Goal: Information Seeking & Learning: Learn about a topic

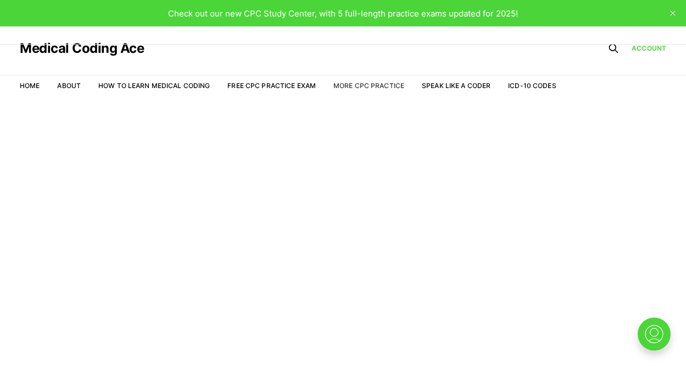
click at [377, 86] on link "More CPC Practice" at bounding box center [369, 85] width 71 height 8
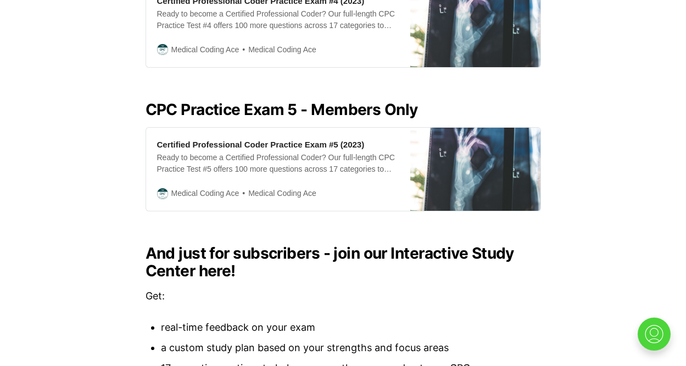
scroll to position [1208, 0]
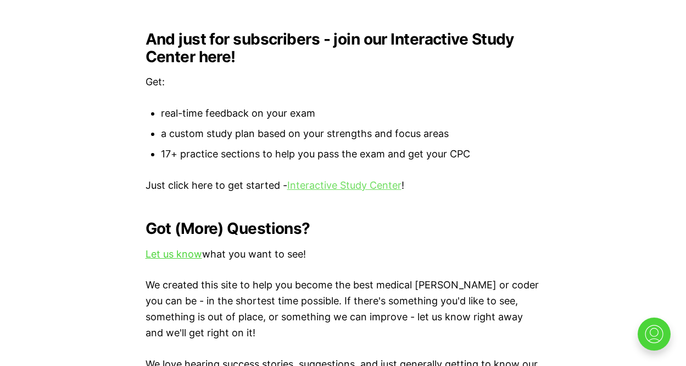
click at [344, 185] on link "Interactive Study Center" at bounding box center [344, 185] width 114 height 12
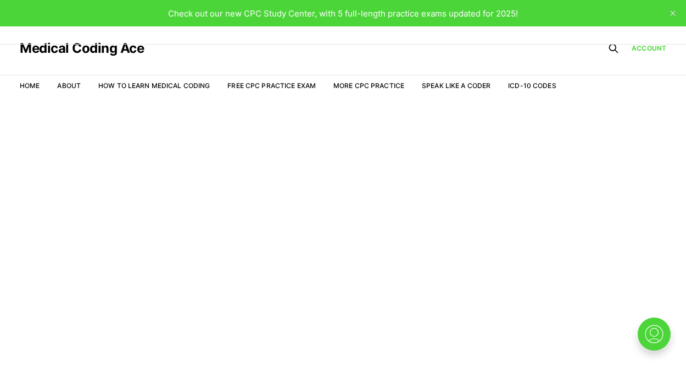
scroll to position [2, 0]
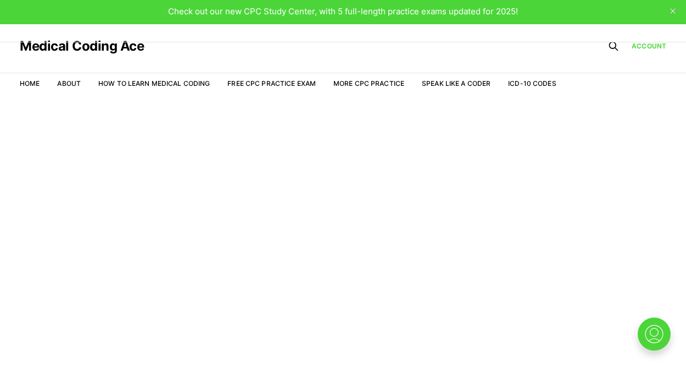
click at [675, 10] on icon "close" at bounding box center [673, 10] width 5 height 5
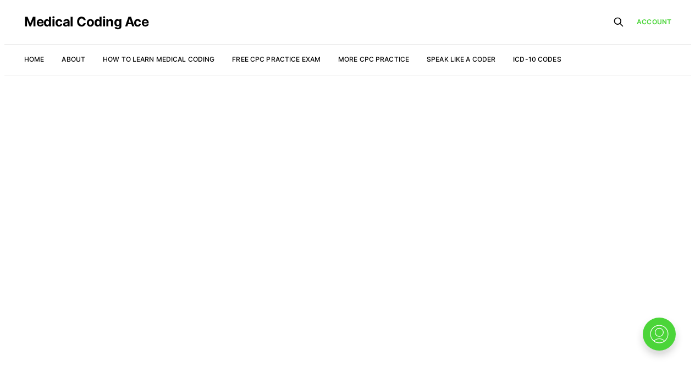
scroll to position [0, 0]
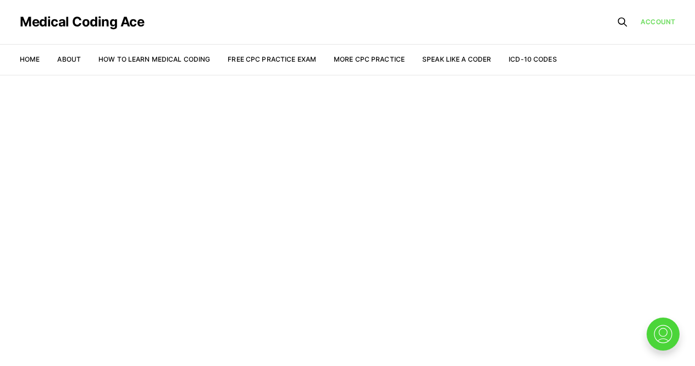
click at [657, 20] on link "Account" at bounding box center [657, 22] width 35 height 10
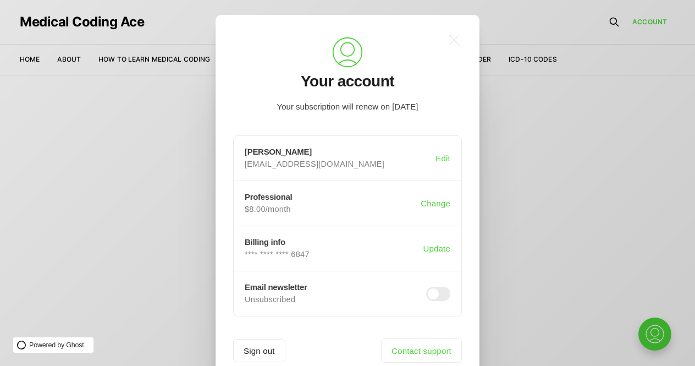
scroll to position [26, 0]
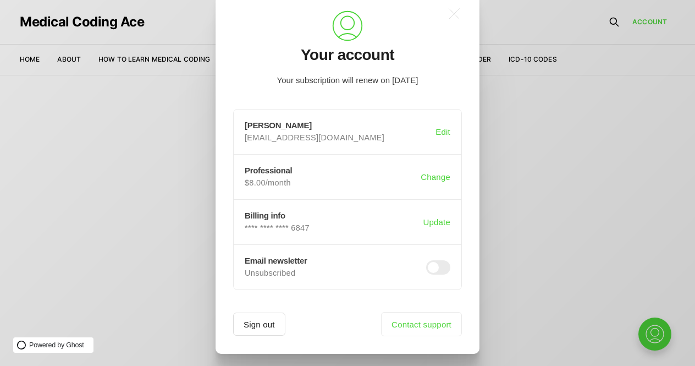
click at [265, 321] on button "Sign out" at bounding box center [259, 323] width 52 height 23
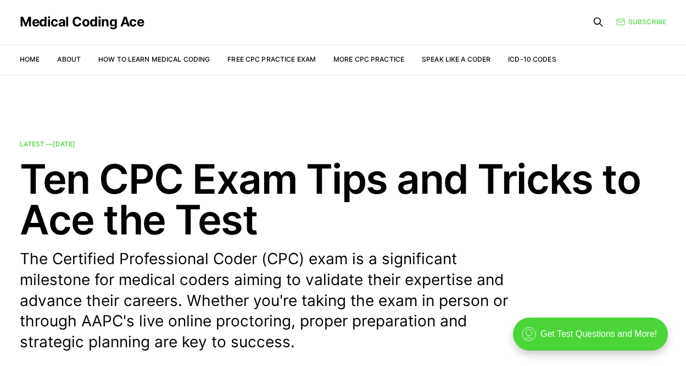
drag, startPoint x: 655, startPoint y: 31, endPoint x: 659, endPoint y: 19, distance: 12.2
click at [656, 27] on div "Medical Coding Ace Home About How to Learn Medical Coding Free CPC Practice Exa…" at bounding box center [343, 37] width 647 height 75
click at [659, 16] on link "Subscribe" at bounding box center [642, 21] width 50 height 10
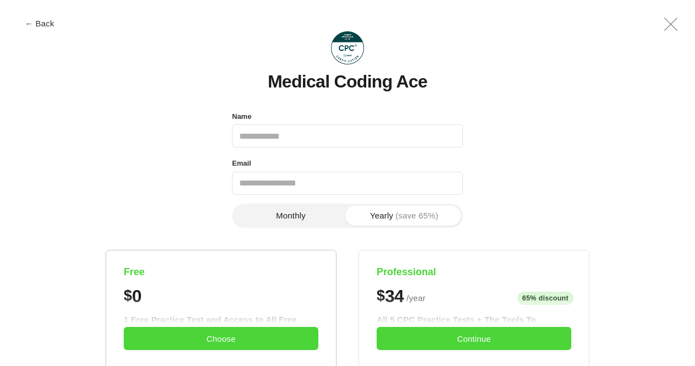
scroll to position [416, 0]
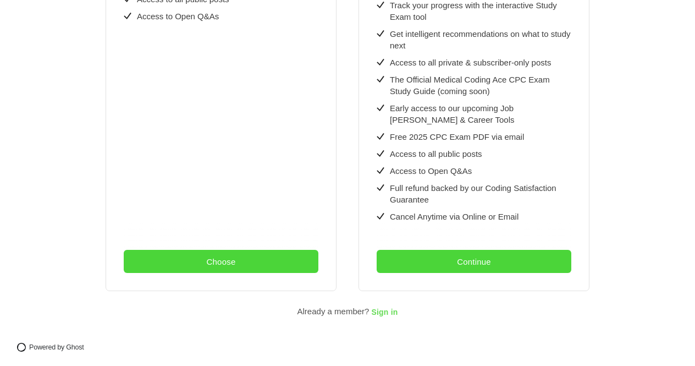
click at [383, 308] on span "Sign in" at bounding box center [384, 312] width 26 height 9
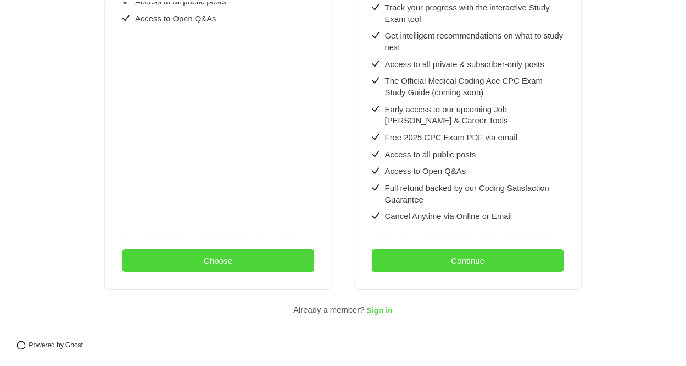
scroll to position [0, 0]
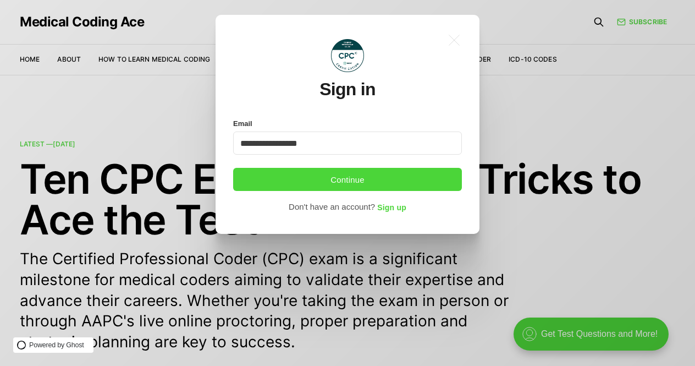
type input "**********"
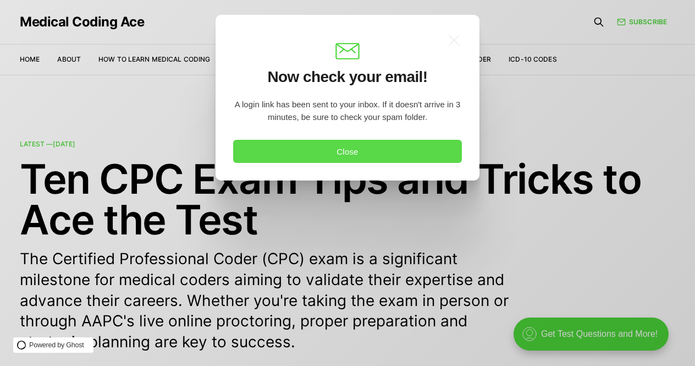
click at [254, 152] on button "Close" at bounding box center [347, 151] width 229 height 23
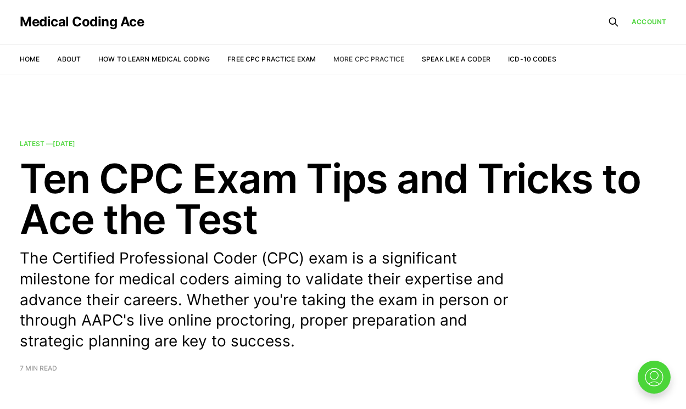
click at [362, 59] on link "More CPC Practice" at bounding box center [369, 59] width 71 height 8
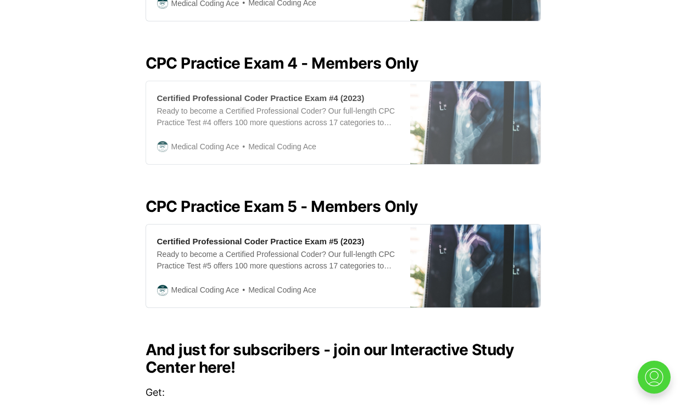
scroll to position [1225, 0]
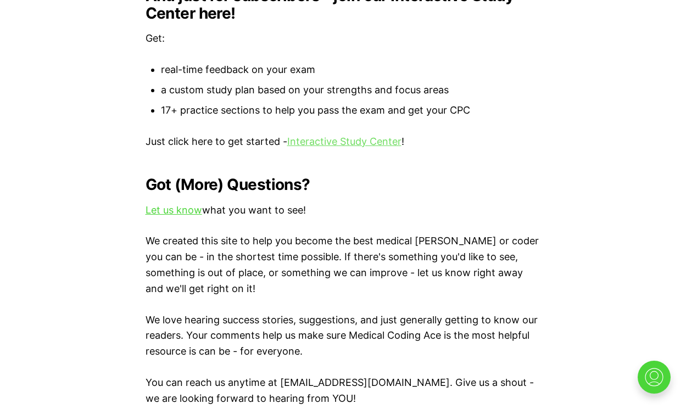
click at [333, 141] on link "Interactive Study Center" at bounding box center [344, 142] width 114 height 12
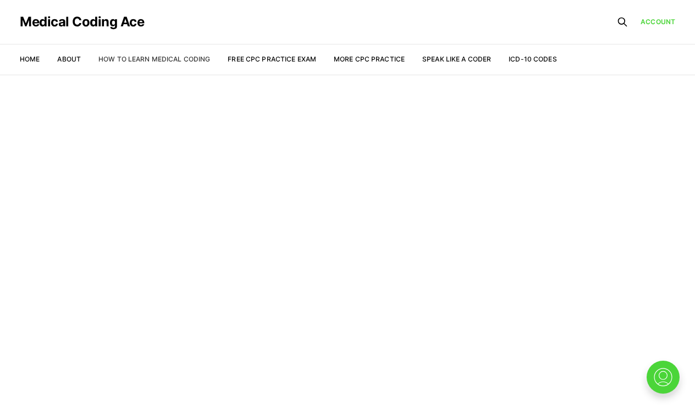
click at [155, 58] on link "How to Learn Medical Coding" at bounding box center [154, 59] width 112 height 8
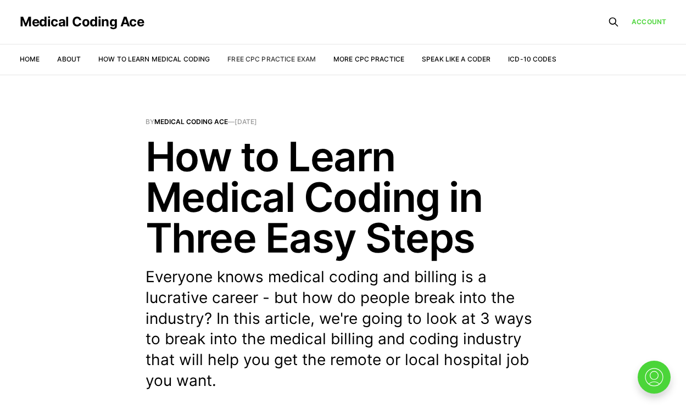
click at [252, 62] on link "Free CPC Practice Exam" at bounding box center [272, 59] width 88 height 8
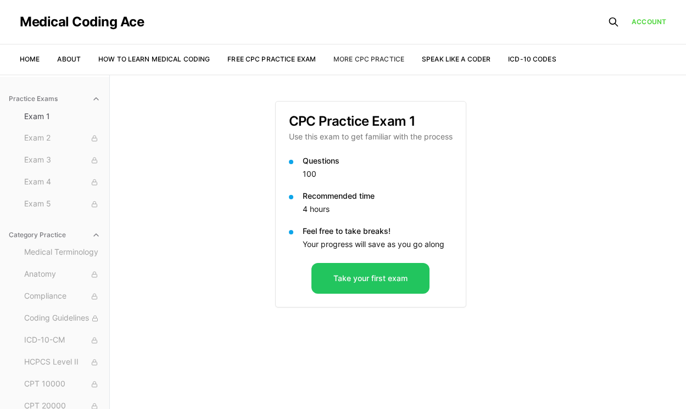
click at [376, 61] on link "More CPC Practice" at bounding box center [369, 59] width 71 height 8
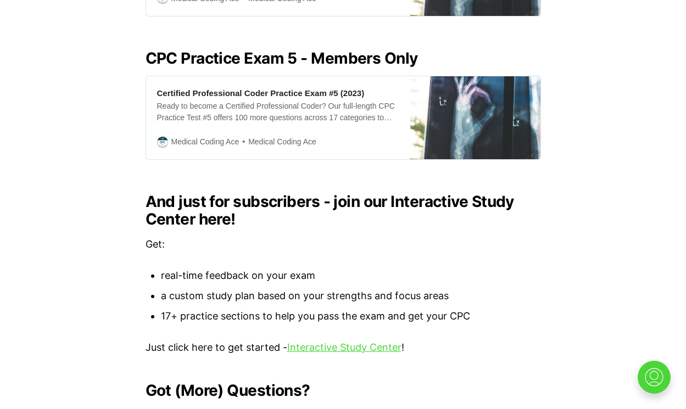
scroll to position [1170, 0]
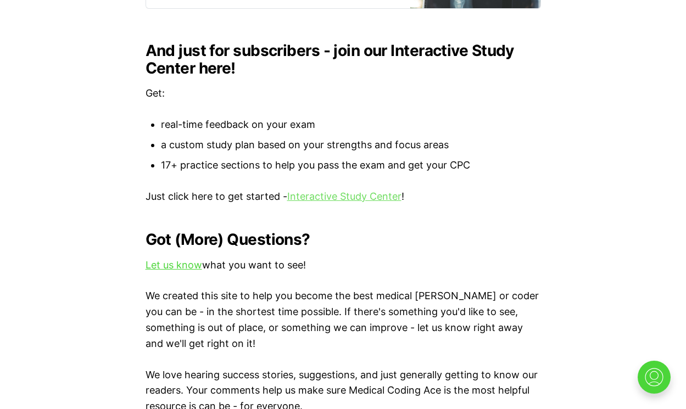
click at [308, 191] on link "Interactive Study Center" at bounding box center [344, 197] width 114 height 12
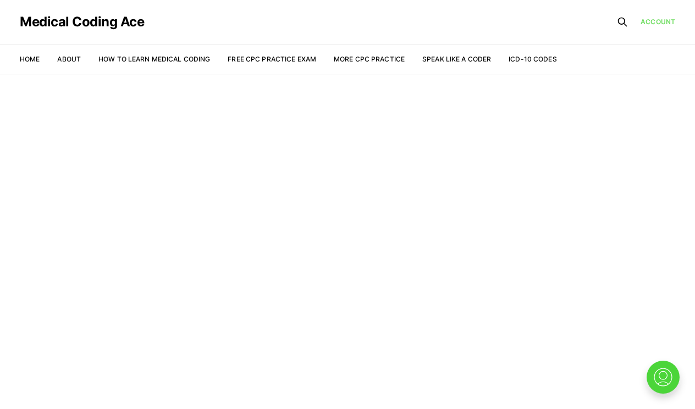
click at [667, 18] on link "Account" at bounding box center [657, 22] width 35 height 10
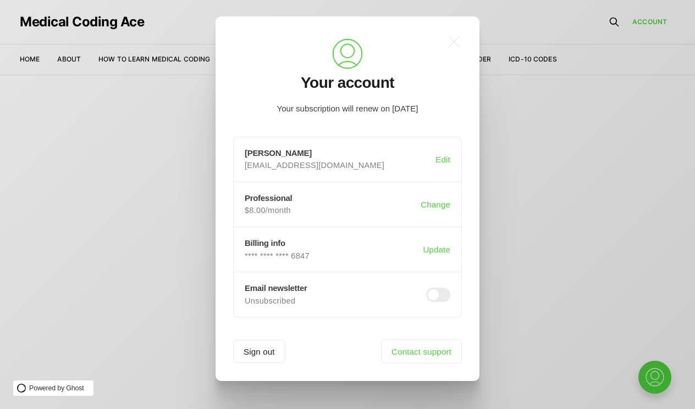
click at [598, 198] on div ".a{fill:none;stroke:currentColor;stroke-linecap:round;stroke-linejoin:round;str…" at bounding box center [355, 204] width 711 height 409
